Goal: Task Accomplishment & Management: Manage account settings

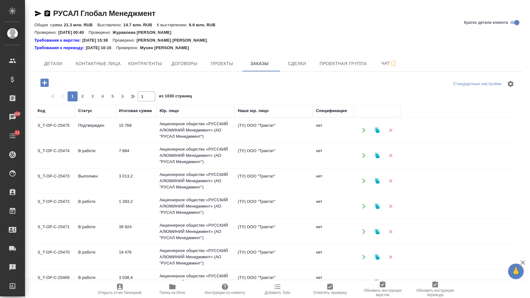
click at [134, 127] on td "15 768" at bounding box center [136, 130] width 41 height 22
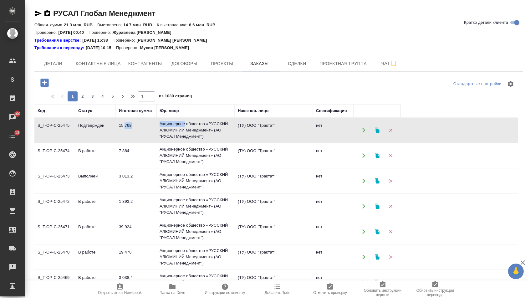
click at [134, 127] on td "15 768" at bounding box center [136, 130] width 41 height 22
click at [53, 78] on button "button" at bounding box center [44, 82] width 17 height 13
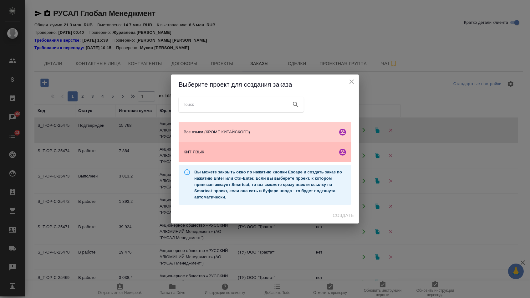
click at [219, 155] on span "КИТ ЯЗЫК" at bounding box center [259, 152] width 151 height 6
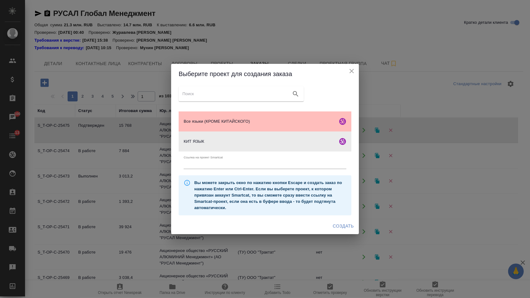
click at [266, 119] on span "Все языки (КРОМЕ КИТАЙСКОГО)" at bounding box center [259, 121] width 151 height 6
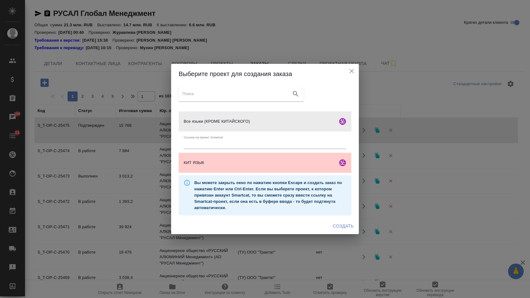
click at [343, 230] on span "Создать" at bounding box center [343, 226] width 21 height 8
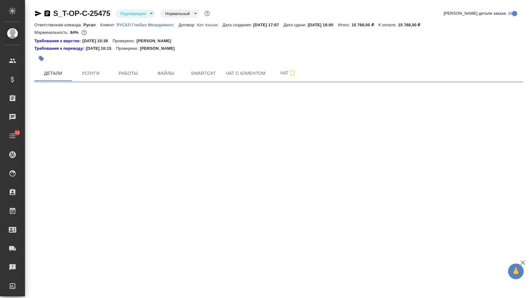
select select "RU"
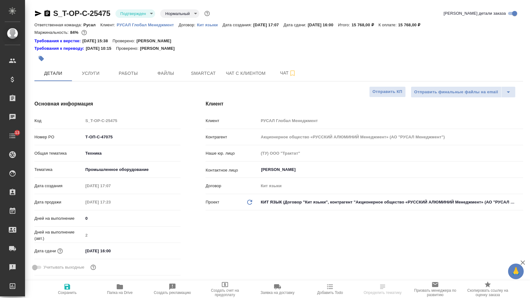
type textarea "x"
select select "RU"
type textarea "x"
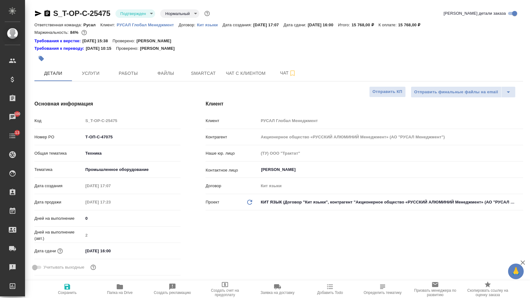
type textarea "x"
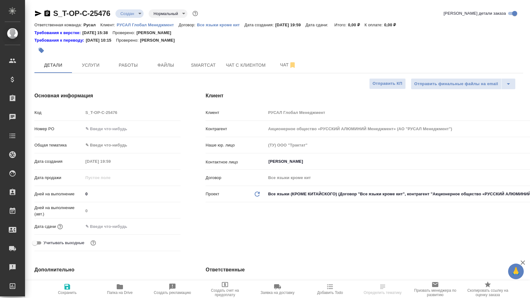
select select "RU"
drag, startPoint x: 0, startPoint y: 0, endPoint x: 122, endPoint y: 129, distance: 177.8
click at [122, 129] on input "text" at bounding box center [131, 128] width 97 height 9
click at [125, 130] on input "text" at bounding box center [131, 128] width 97 height 9
type input "от Исаева_"
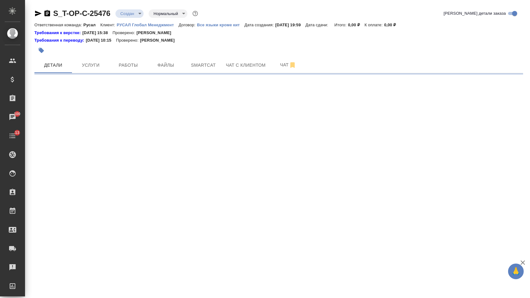
select select "RU"
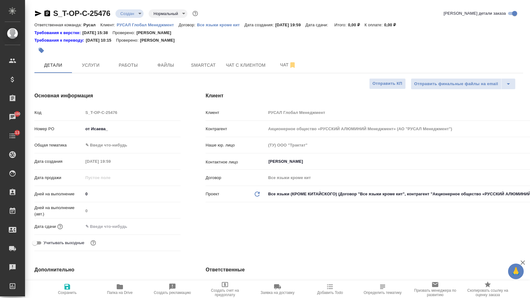
type textarea "x"
click at [121, 129] on input "от Исаева_" at bounding box center [131, 128] width 97 height 9
type input "от Исаева_1"
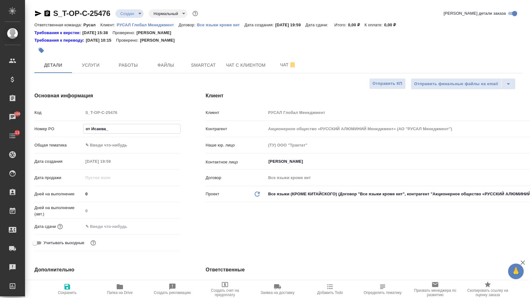
type textarea "x"
type input "от Исаева_11"
type textarea "x"
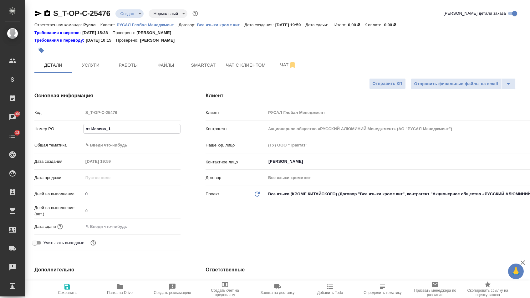
type textarea "x"
type input "от Исаева_11."
type textarea "x"
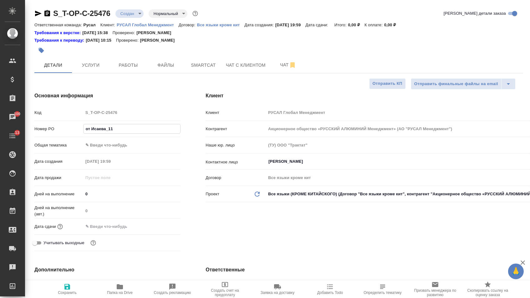
type textarea "x"
type input "от Исаева_11.0"
type textarea "x"
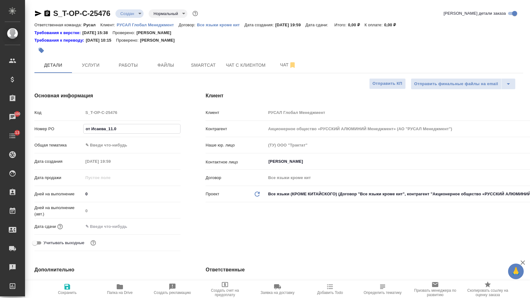
type input "от Исаева_11.01"
type textarea "x"
click at [113, 148] on body "🙏 .cls-1 fill:#fff; AWATERA Menshikova Aleksandra Клиенты Спецификации Заказы 1…" at bounding box center [265, 149] width 530 height 298
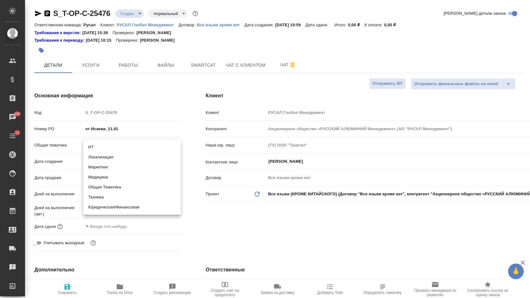
click at [141, 130] on div at bounding box center [265, 149] width 530 height 298
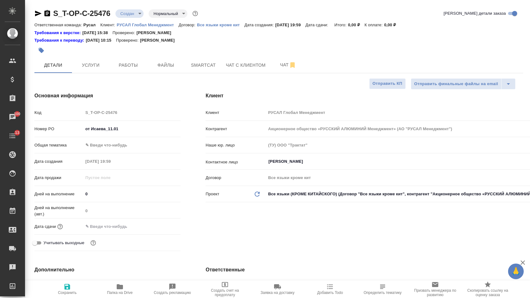
click at [137, 130] on input "от Исаева_11.01" at bounding box center [132, 128] width 98 height 9
type input "от Исаева_11.0"
type textarea "x"
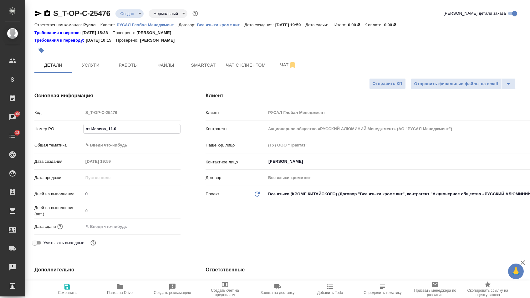
type input "от Исаева_11.01"
type textarea "x"
type input "от Исаева_11.0"
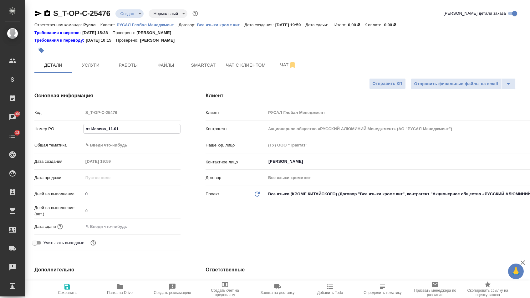
type textarea "x"
type input "от Исаева_11."
type textarea "x"
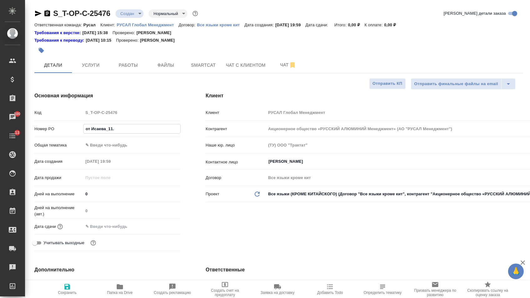
type textarea "x"
type input "от Исаева_11.1"
type textarea "x"
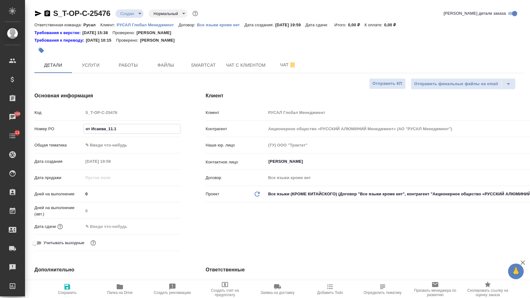
type textarea "x"
type input "от Исаева_11.10"
type textarea "x"
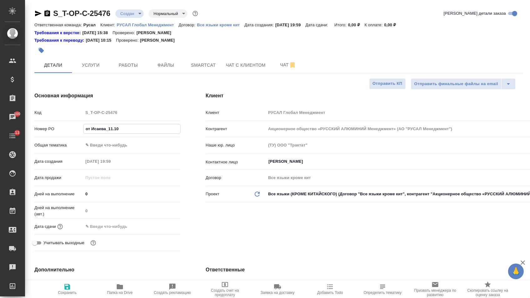
type input "от Исаева_11.10"
click at [112, 144] on body "🙏 .cls-1 fill:#fff; AWATERA Menshikova Aleksandra Клиенты Спецификации Заказы 1…" at bounding box center [265, 149] width 530 height 298
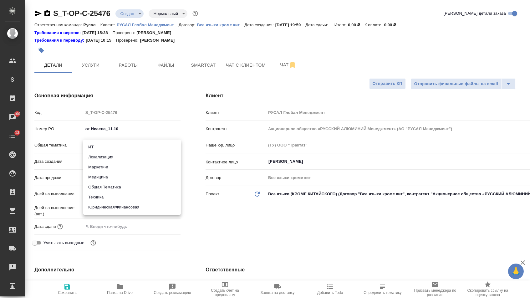
type textarea "x"
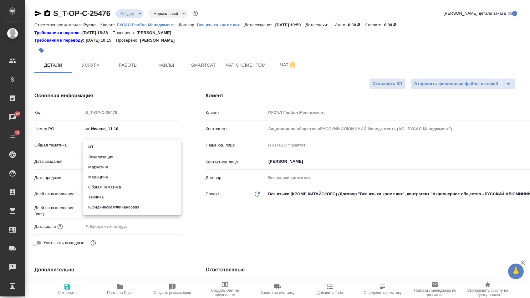
type textarea "x"
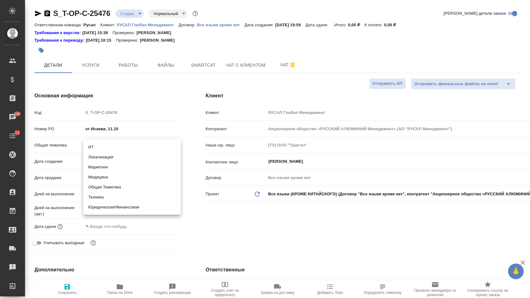
type textarea "x"
click at [107, 194] on li "Техника" at bounding box center [132, 197] width 98 height 10
type input "tech"
type textarea "x"
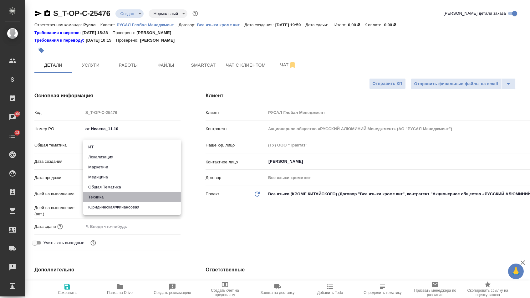
type textarea "x"
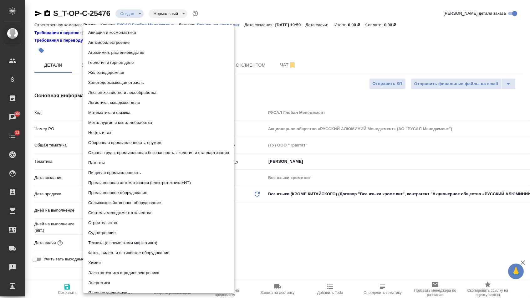
click at [114, 159] on body "🙏 .cls-1 fill:#fff; AWATERA Menshikova Aleksandra Клиенты Спецификации Заказы 1…" at bounding box center [265, 149] width 530 height 298
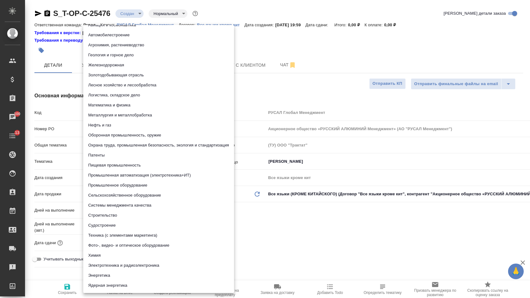
scroll to position [7, 0]
click at [113, 184] on li "Промышленное оборудование" at bounding box center [158, 185] width 151 height 10
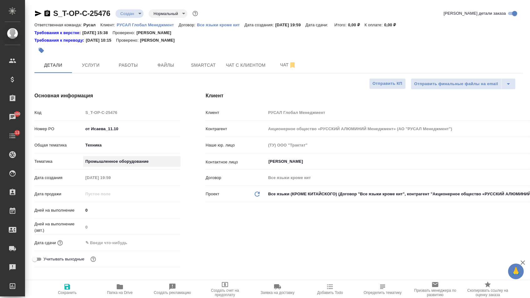
type textarea "x"
type input "5f647205b73bc97568ca66bc"
click at [113, 242] on input "text" at bounding box center [110, 242] width 55 height 9
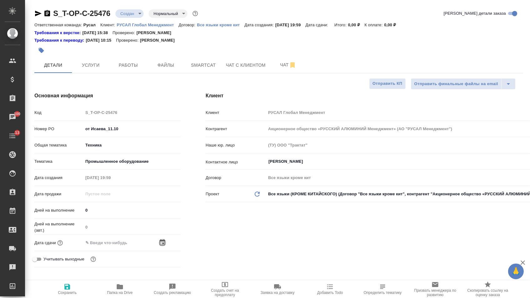
click at [159, 244] on icon "button" at bounding box center [163, 243] width 8 height 8
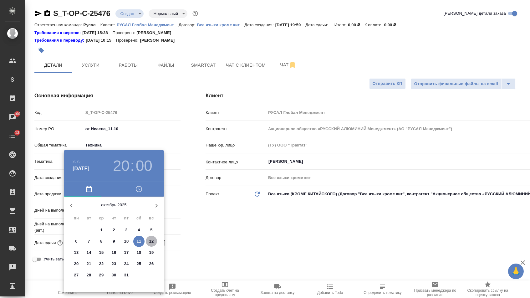
click at [149, 241] on p "12" at bounding box center [151, 241] width 5 height 6
type input "12.10.2025 20:00"
type textarea "x"
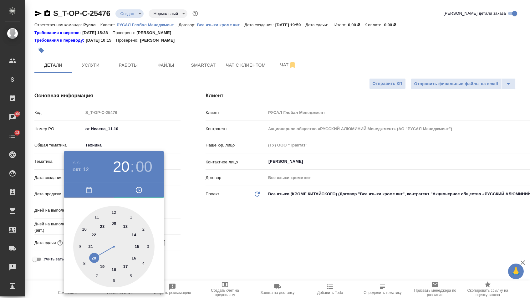
type textarea "x"
type input "12.10.2025 18:00"
click at [115, 269] on div at bounding box center [113, 246] width 81 height 81
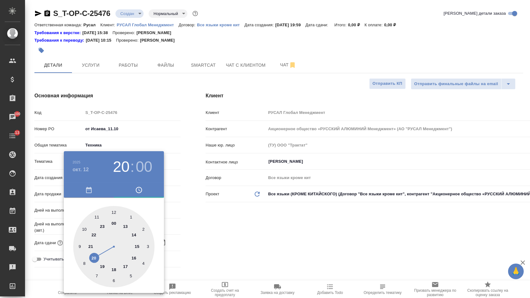
type textarea "x"
click at [120, 167] on h3 "18" at bounding box center [121, 167] width 17 height 18
type textarea "x"
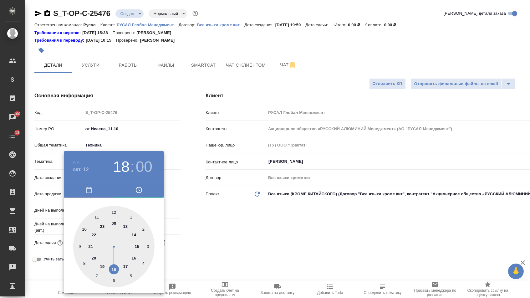
type textarea "x"
type input "12.10.2025 19:00"
click at [101, 266] on div at bounding box center [113, 246] width 81 height 81
type textarea "x"
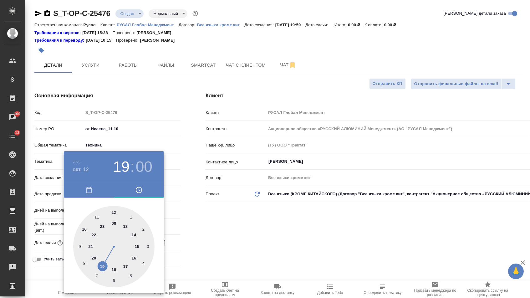
type textarea "x"
click at [206, 230] on div at bounding box center [265, 149] width 530 height 298
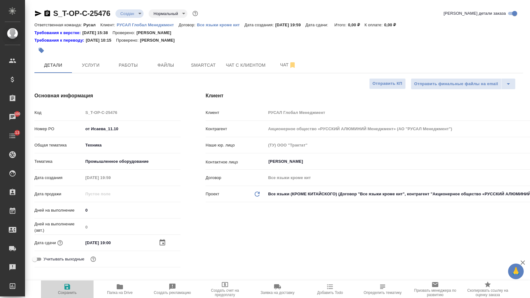
click at [66, 297] on button "Сохранить" at bounding box center [67, 289] width 53 height 18
type textarea "x"
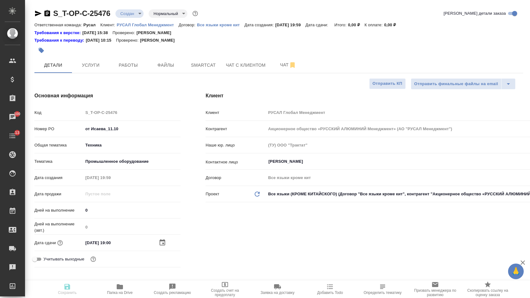
type textarea "x"
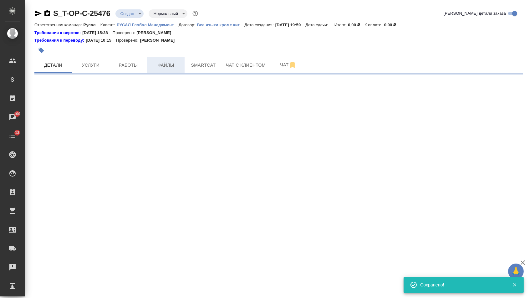
select select "RU"
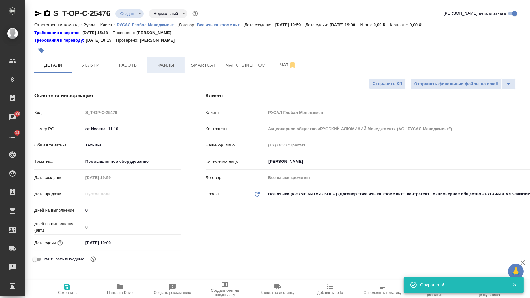
type textarea "x"
click at [170, 68] on span "Файлы" at bounding box center [166, 65] width 30 height 8
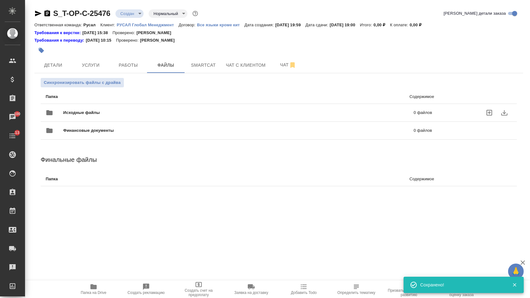
click at [134, 114] on span "Исходные файлы" at bounding box center [160, 112] width 194 height 6
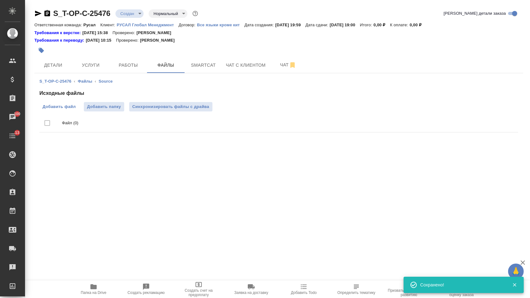
click at [74, 107] on span "Добавить файл" at bounding box center [59, 106] width 33 height 6
click at [0, 0] on input "Добавить файл" at bounding box center [0, 0] width 0 height 0
click at [84, 60] on button "Услуги" at bounding box center [91, 65] width 38 height 16
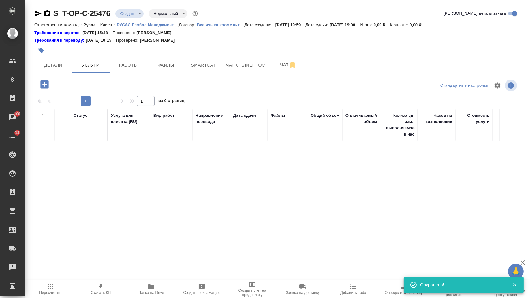
click at [45, 88] on icon "button" at bounding box center [44, 84] width 8 height 8
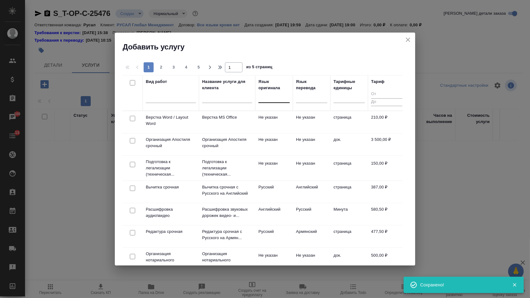
click at [281, 98] on div at bounding box center [273, 96] width 31 height 9
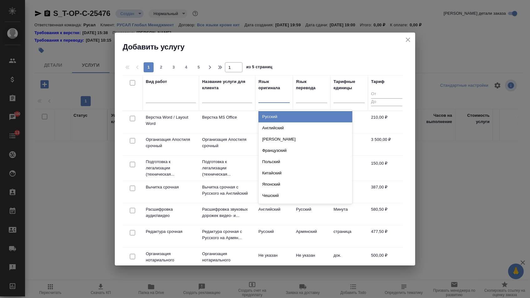
click at [279, 117] on div "Русский" at bounding box center [305, 116] width 94 height 11
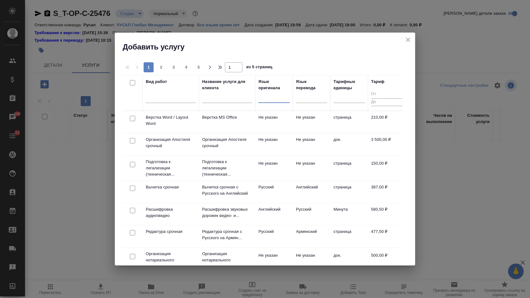
click at [272, 99] on div at bounding box center [273, 96] width 31 height 9
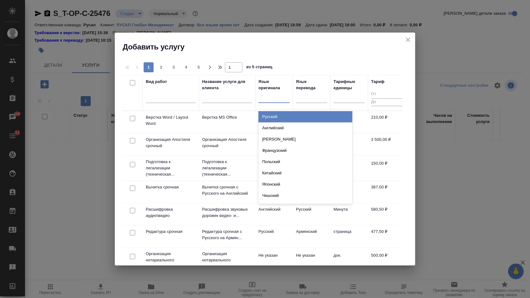
type input "тур"
click at [284, 113] on div "Турецкий" at bounding box center [305, 116] width 94 height 11
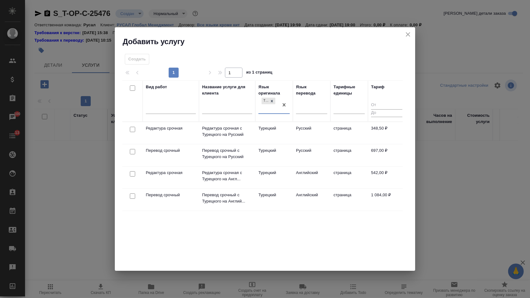
click at [131, 151] on input "checkbox" at bounding box center [132, 151] width 5 height 5
checkbox input "true"
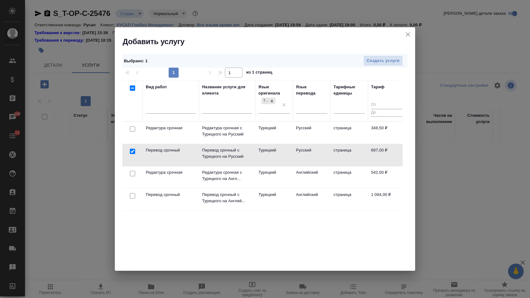
click at [131, 130] on input "checkbox" at bounding box center [132, 128] width 5 height 5
checkbox input "true"
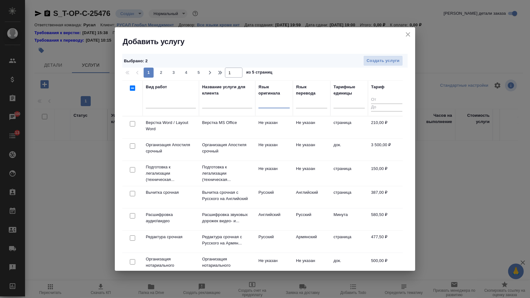
drag, startPoint x: 284, startPoint y: 103, endPoint x: 184, endPoint y: 130, distance: 102.9
click at [134, 124] on div at bounding box center [132, 123] width 14 height 9
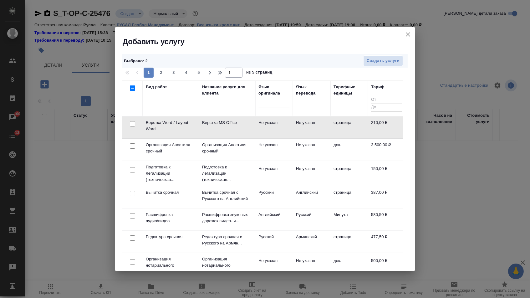
click at [131, 124] on input "checkbox" at bounding box center [132, 123] width 5 height 5
checkbox input "true"
click at [391, 62] on span "Создать услуги" at bounding box center [382, 60] width 33 height 7
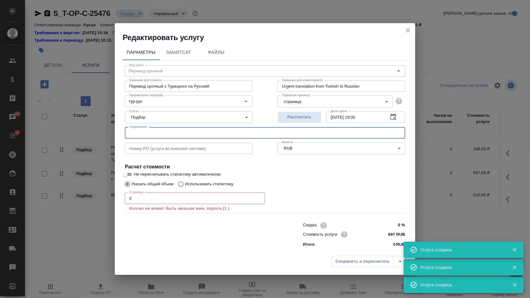
click at [153, 129] on input "text" at bounding box center [265, 132] width 280 height 11
paste input "300 MWpower plant"
type input "300 MWpower plant"
click at [137, 199] on input "0" at bounding box center [195, 197] width 140 height 11
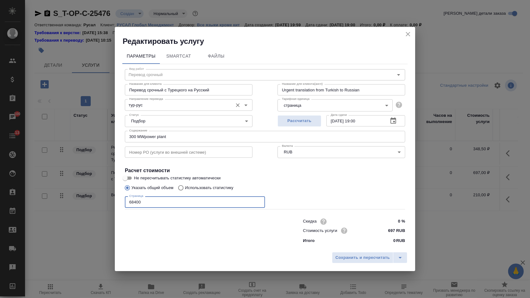
type input "68400"
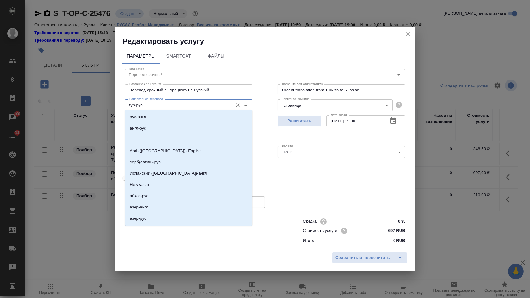
click at [153, 104] on input "тур-рус" at bounding box center [178, 105] width 103 height 8
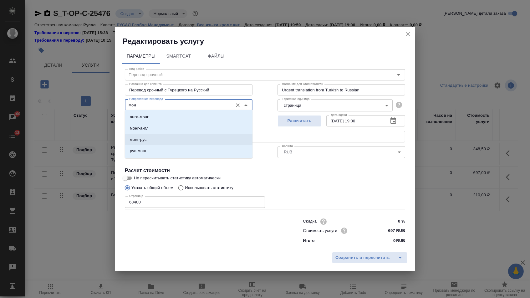
click at [151, 139] on li "монг-рус" at bounding box center [189, 139] width 128 height 11
type input "монг-рус"
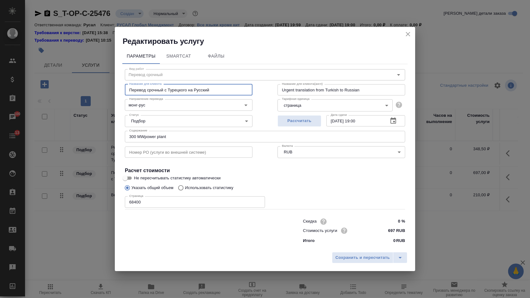
drag, startPoint x: 165, startPoint y: 88, endPoint x: 291, endPoint y: 88, distance: 126.6
click at [291, 88] on div "Название для клиента Перевод срочный с Турецкого на Русский Название для клиент…" at bounding box center [264, 89] width 305 height 40
type input "Перевод срочный"
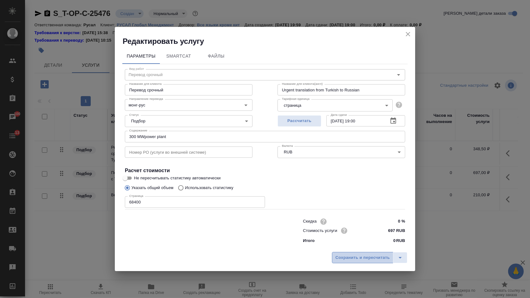
click at [357, 257] on span "Сохранить и пересчитать" at bounding box center [362, 257] width 54 height 7
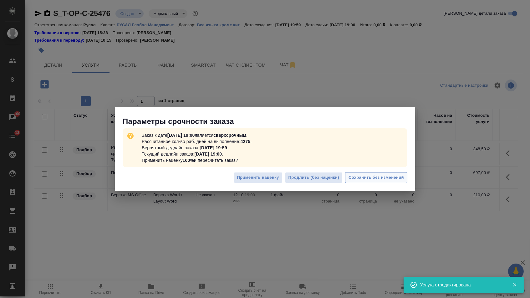
click at [371, 182] on button "Сохранить без изменений" at bounding box center [376, 177] width 62 height 11
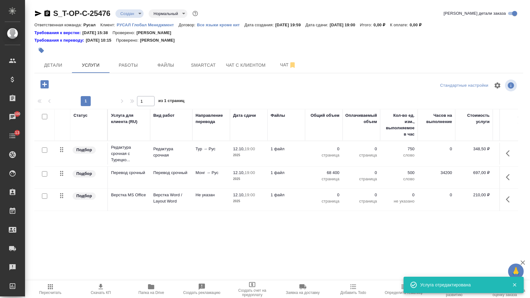
type input "urgent"
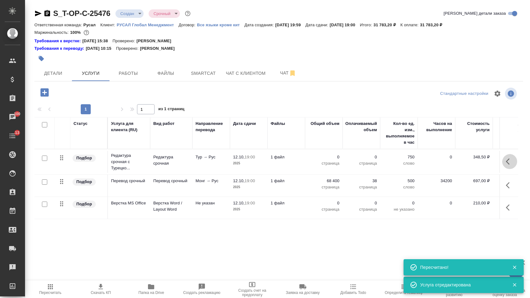
click at [505, 159] on button "button" at bounding box center [509, 161] width 15 height 15
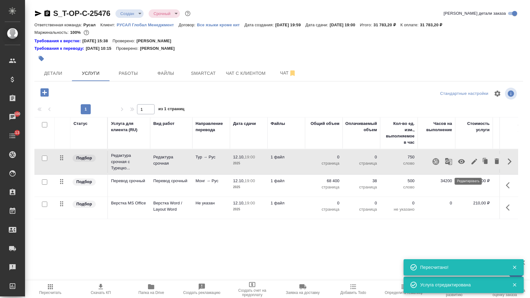
click at [471, 164] on icon "button" at bounding box center [474, 162] width 6 height 6
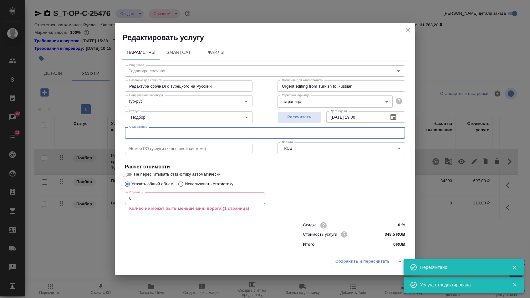
click at [210, 134] on input "text" at bounding box center [265, 132] width 280 height 11
paste input "300 MWpower plant"
type input "300 MWpower plant"
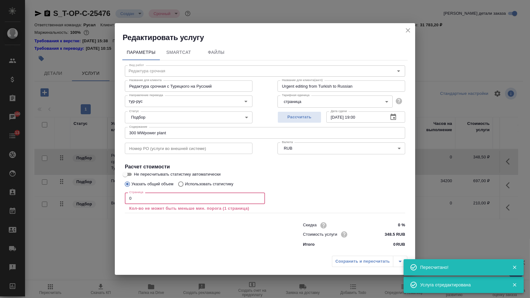
click at [170, 195] on input "0" at bounding box center [195, 197] width 140 height 11
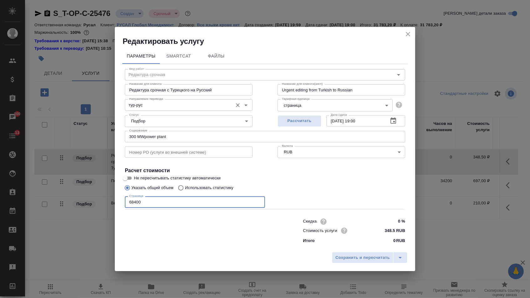
type input "68400"
click at [156, 101] on input "тур-рус" at bounding box center [178, 105] width 103 height 8
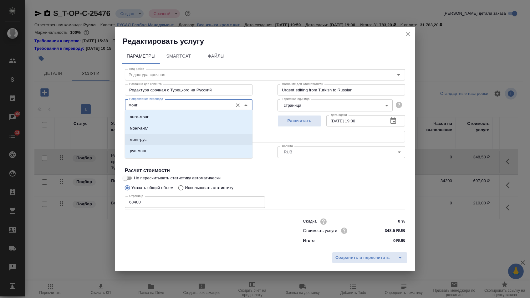
click at [157, 139] on li "монг-рус" at bounding box center [189, 139] width 128 height 11
type input "монг-рус"
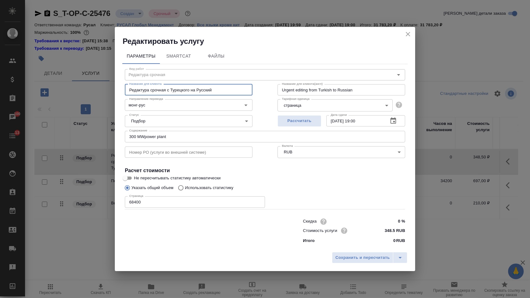
drag, startPoint x: 169, startPoint y: 87, endPoint x: 316, endPoint y: 87, distance: 147.2
click at [316, 87] on div "Название для клиента Редактура срочная с Турецкого на Русский Название для клие…" at bounding box center [264, 89] width 305 height 40
type input "Редактура срочная"
click at [359, 266] on div "Сохранить и пересчитать" at bounding box center [265, 260] width 300 height 22
click at [358, 261] on span "Сохранить и пересчитать" at bounding box center [362, 257] width 54 height 7
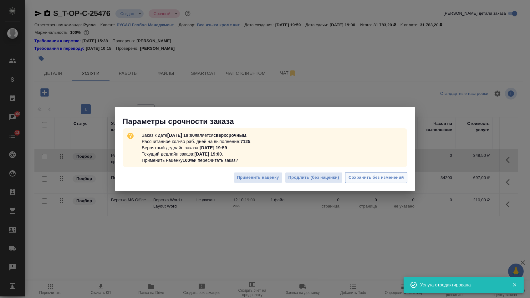
click at [378, 176] on span "Сохранить без изменений" at bounding box center [375, 177] width 55 height 7
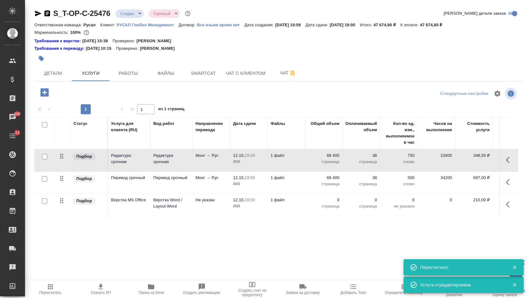
click at [327, 209] on p "страница" at bounding box center [323, 206] width 31 height 6
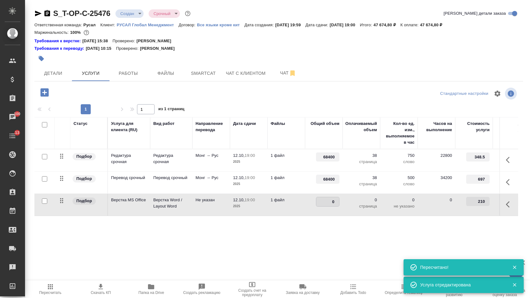
click at [327, 206] on input "0" at bounding box center [327, 201] width 23 height 9
drag, startPoint x: 327, startPoint y: 205, endPoint x: 347, endPoint y: 205, distance: 20.3
click at [347, 205] on tr "Подбор Верстка MS Office Верстка Word / Layout Word Не указан 12.10, 19:00 2025…" at bounding box center [328, 205] width 589 height 22
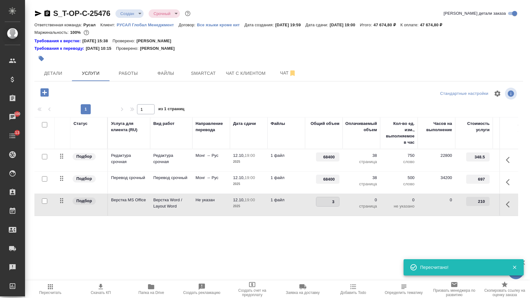
type input "38"
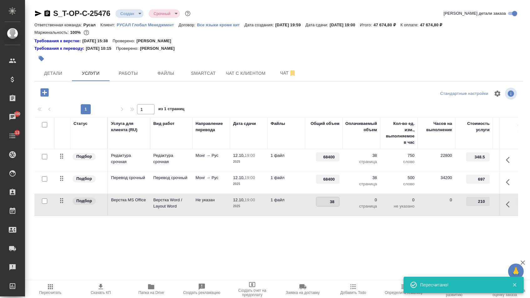
click at [319, 260] on div "S_T-OP-C-25476 Создан new Срочный urgent Кратко детали заказа Ответственная ком…" at bounding box center [278, 133] width 495 height 267
click at [96, 91] on span "Сохранить и пересчитать" at bounding box center [89, 91] width 54 height 7
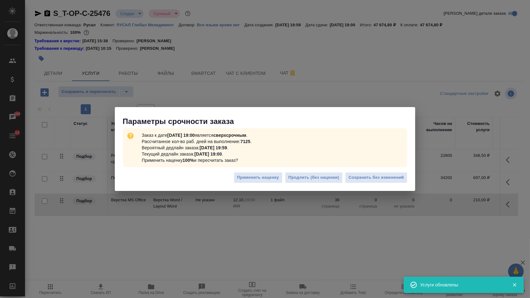
click at [378, 187] on div "Применить наценку Продлить (без наценки) Сохранить без изменений" at bounding box center [265, 180] width 300 height 22
click at [373, 179] on span "Сохранить без изменений" at bounding box center [375, 177] width 55 height 7
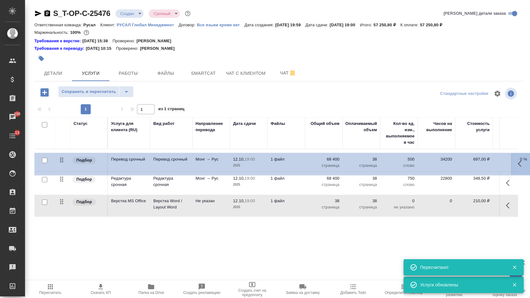
drag, startPoint x: 63, startPoint y: 182, endPoint x: 63, endPoint y: 152, distance: 30.3
click at [63, 152] on table "Статус Услуга для клиента (RU) Вид работ Направление перевода Дата сдачи Файлы …" at bounding box center [328, 167] width 589 height 100
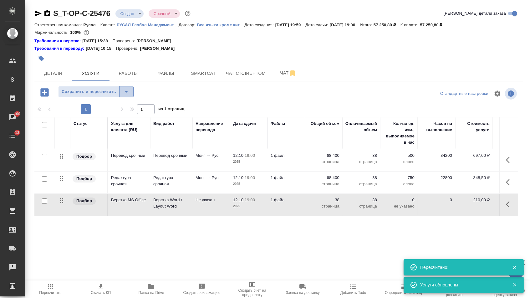
click at [128, 90] on icon "split button" at bounding box center [127, 92] width 8 height 8
click at [128, 106] on li "Сохранить" at bounding box center [98, 108] width 77 height 10
click at [63, 72] on span "Детали" at bounding box center [53, 73] width 30 height 8
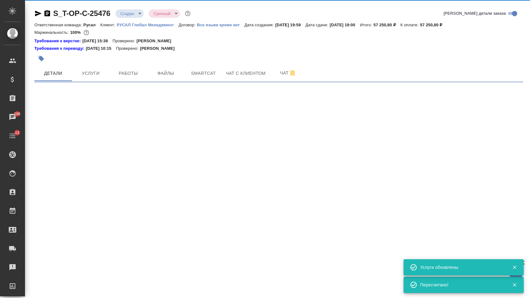
select select "RU"
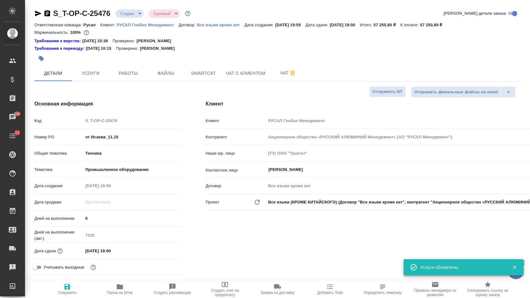
type textarea "x"
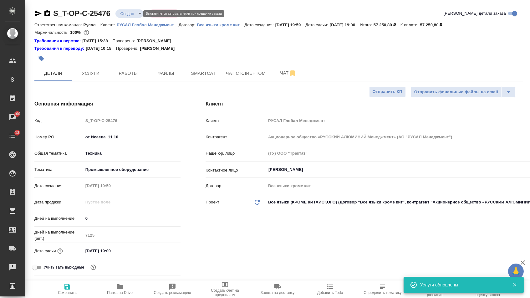
click at [136, 15] on body "🙏 .cls-1 fill:#fff; AWATERA Menshikova Aleksandra Клиенты Спецификации Заказы 1…" at bounding box center [265, 149] width 530 height 298
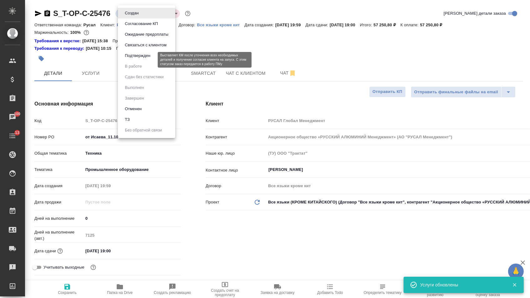
click at [136, 59] on button "Подтвержден" at bounding box center [137, 55] width 29 height 7
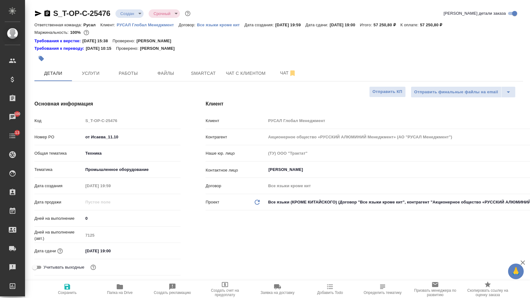
click at [37, 11] on icon "button" at bounding box center [38, 14] width 7 height 6
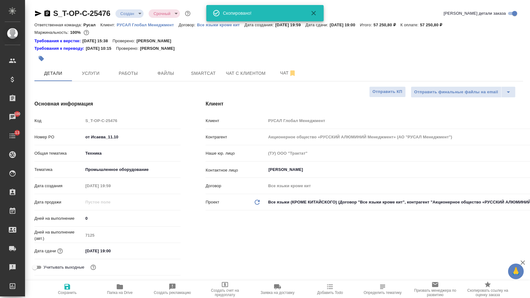
type textarea "x"
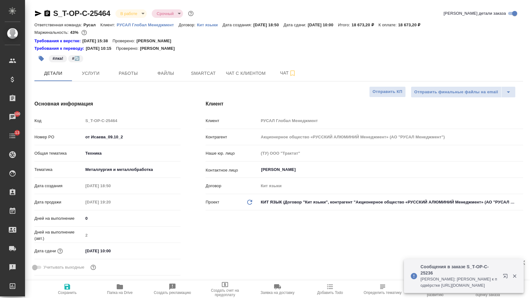
select select "RU"
